Goal: Register for event/course

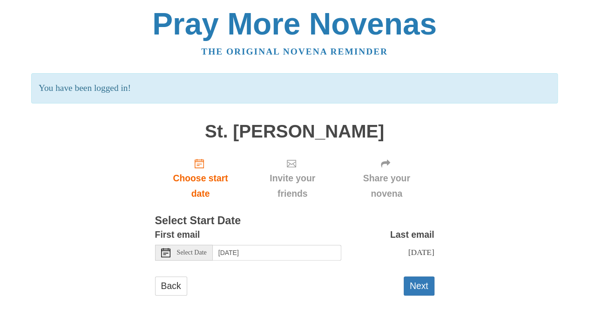
scroll to position [12, 0]
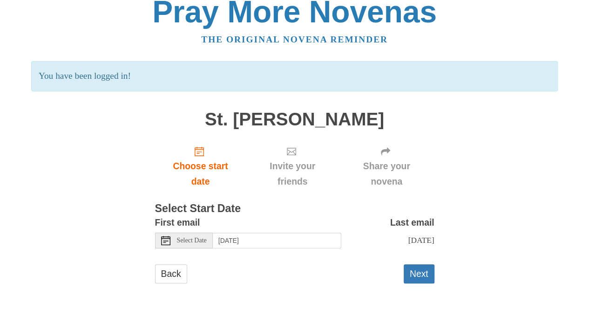
click at [169, 243] on icon at bounding box center [165, 240] width 9 height 9
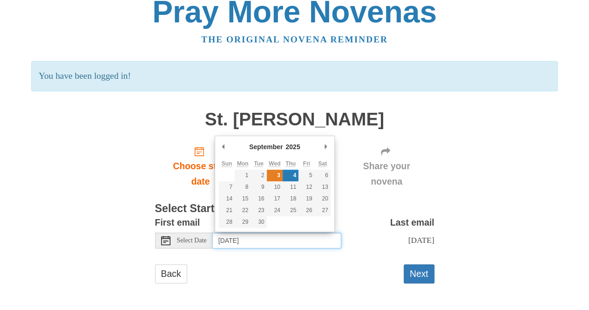
type input "Wednesday, September 3rd"
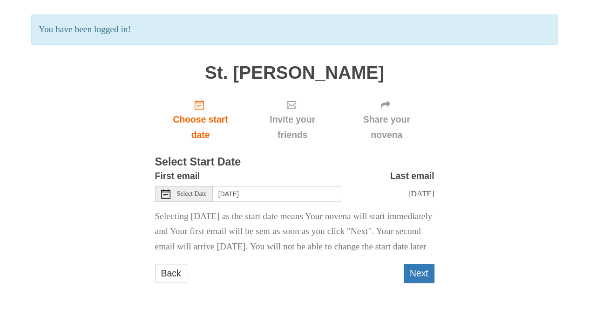
scroll to position [74, 0]
click at [414, 268] on button "Next" at bounding box center [419, 273] width 31 height 19
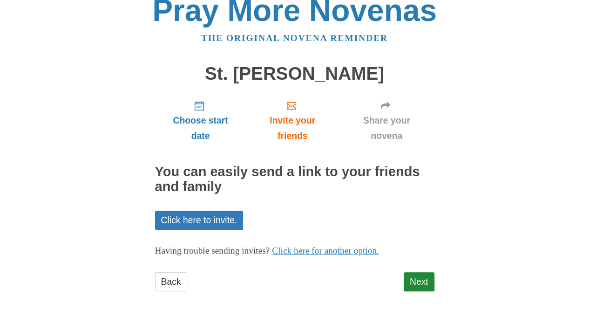
scroll to position [21, 0]
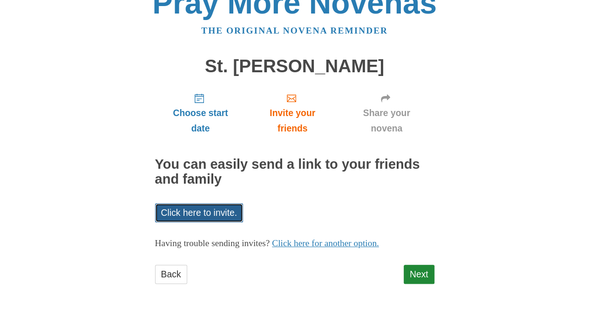
click at [212, 210] on link "Click here to invite." at bounding box center [199, 212] width 89 height 19
click at [130, 174] on div "Pray More Novenas The original novena reminder St. Joseph Novena Choose start d…" at bounding box center [294, 145] width 545 height 332
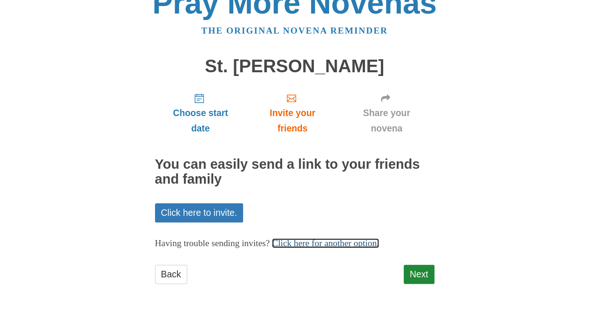
click at [338, 247] on link "Click here for another option." at bounding box center [325, 243] width 107 height 10
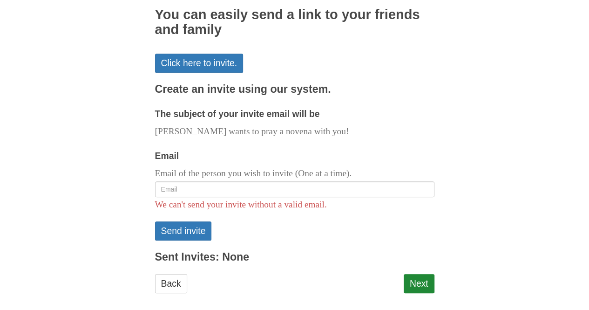
scroll to position [180, 0]
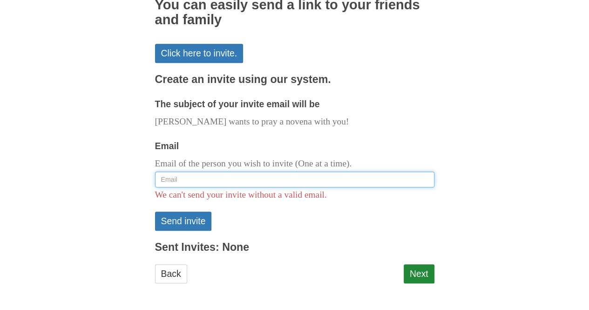
click at [192, 175] on input "Email" at bounding box center [295, 179] width 280 height 16
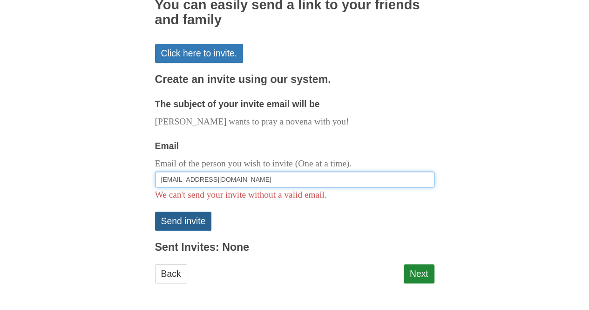
type input "jarmijo13@gmail.com"
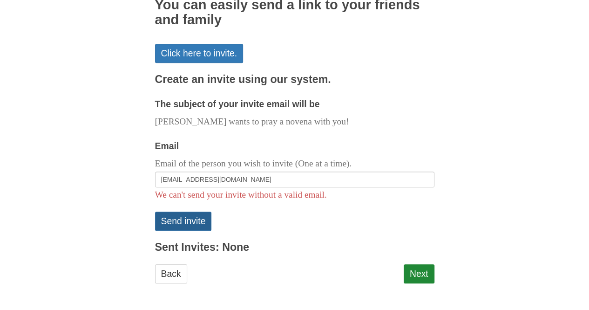
click at [188, 218] on button "Send invite" at bounding box center [183, 221] width 57 height 19
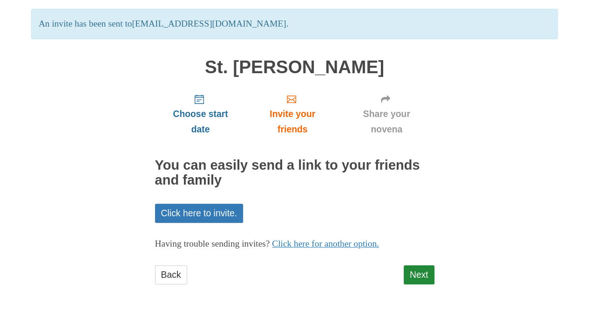
scroll to position [65, 0]
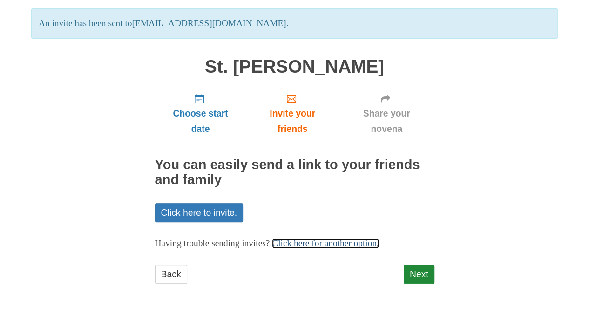
click at [342, 243] on link "Click here for another option." at bounding box center [325, 243] width 107 height 10
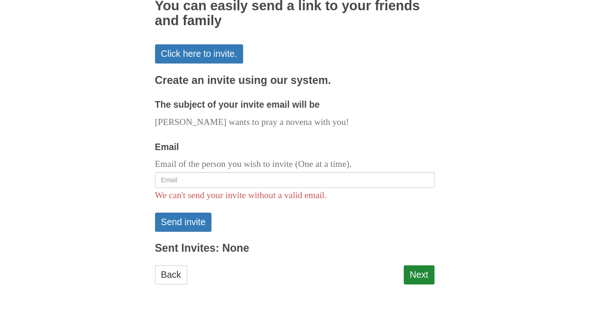
scroll to position [224, 0]
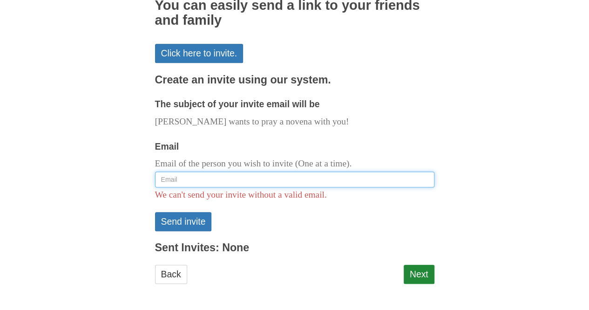
click at [190, 186] on input "Email" at bounding box center [295, 179] width 280 height 16
click at [206, 173] on input "Email" at bounding box center [295, 179] width 280 height 16
paste input "[EMAIL_ADDRESS][DOMAIN_NAME]"
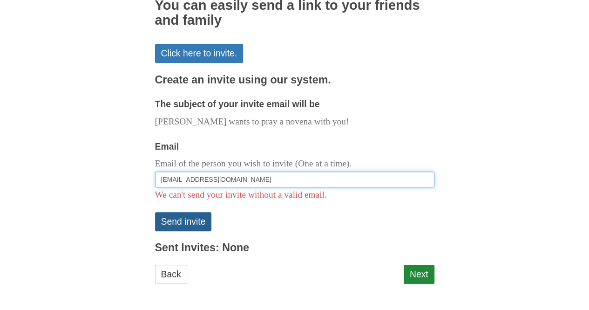
type input "[EMAIL_ADDRESS][DOMAIN_NAME]"
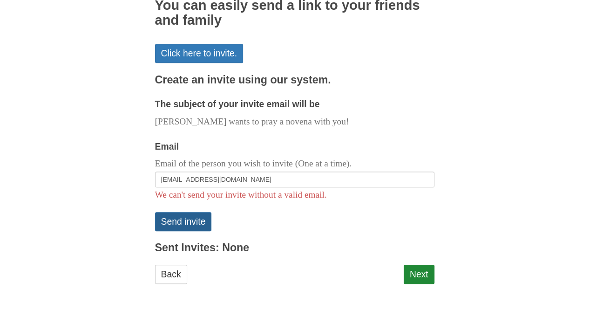
click at [188, 223] on button "Send invite" at bounding box center [183, 221] width 57 height 19
